Goal: Check status

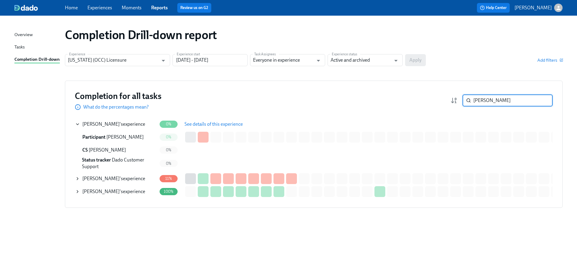
drag, startPoint x: 472, startPoint y: 101, endPoint x: 460, endPoint y: 102, distance: 11.7
click at [460, 102] on div "[PERSON_NAME] ​" at bounding box center [502, 100] width 102 height 12
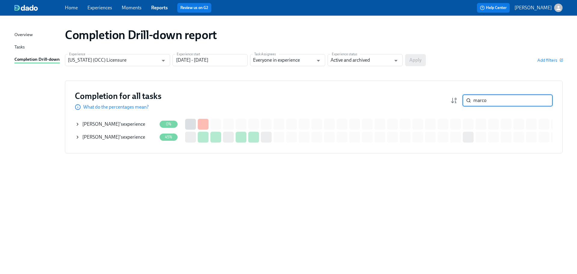
type input "marco"
click at [135, 139] on div "[PERSON_NAME] 's experience" at bounding box center [113, 137] width 63 height 7
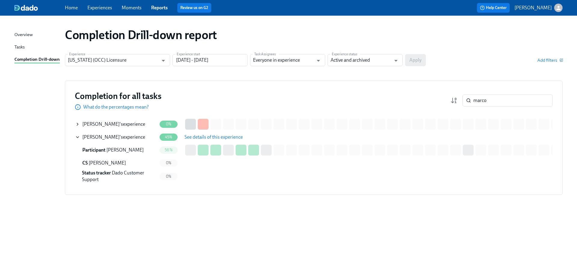
click at [234, 137] on span "See details of this experience" at bounding box center [214, 137] width 58 height 6
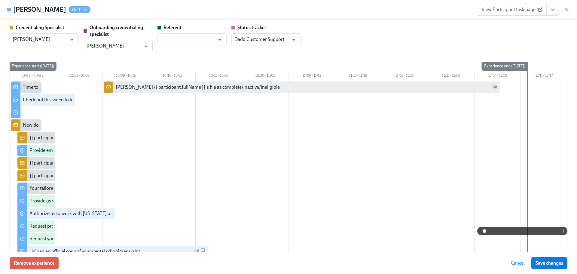
click at [521, 13] on link "View Participant task page" at bounding box center [512, 10] width 70 height 12
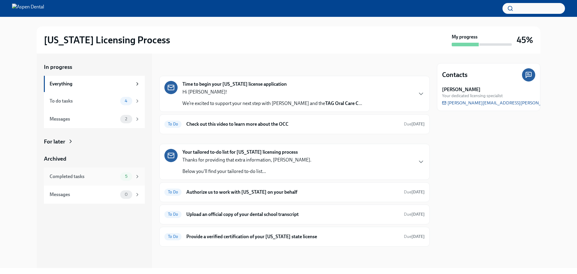
click at [85, 178] on div "Completed tasks" at bounding box center [84, 176] width 68 height 7
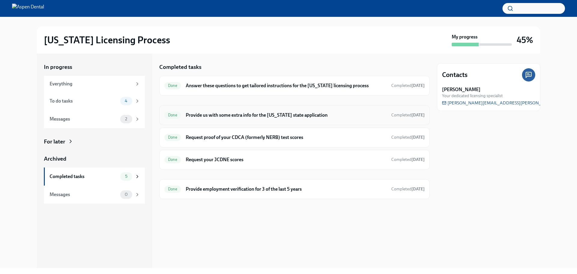
click at [314, 118] on h6 "Provide us with some extra info for the [US_STATE] state application" at bounding box center [286, 115] width 201 height 7
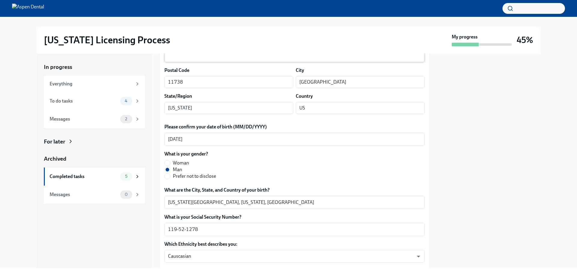
scroll to position [180, 0]
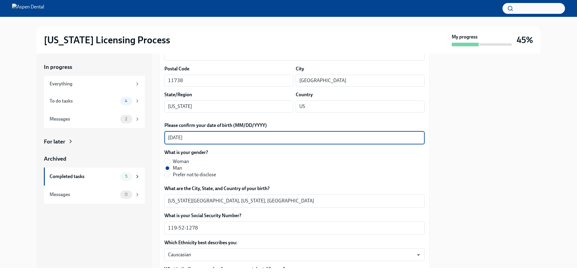
drag, startPoint x: 197, startPoint y: 137, endPoint x: 167, endPoint y: 137, distance: 29.8
click at [167, 137] on div "[DATE] x ​" at bounding box center [295, 137] width 260 height 13
